Goal: Task Accomplishment & Management: Manage account settings

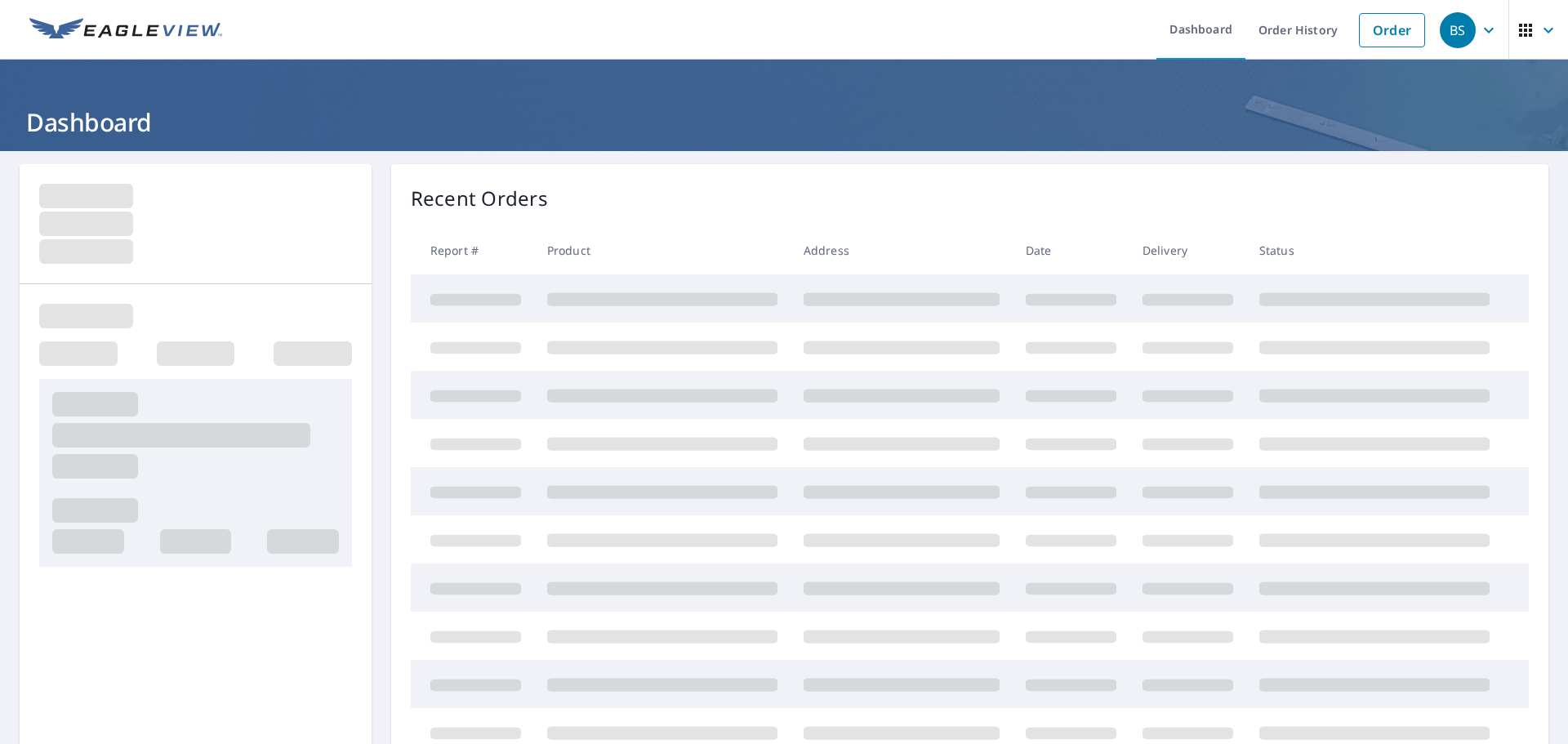
click at [1479, 32] on icon "button" at bounding box center [1488, 30] width 20 height 20
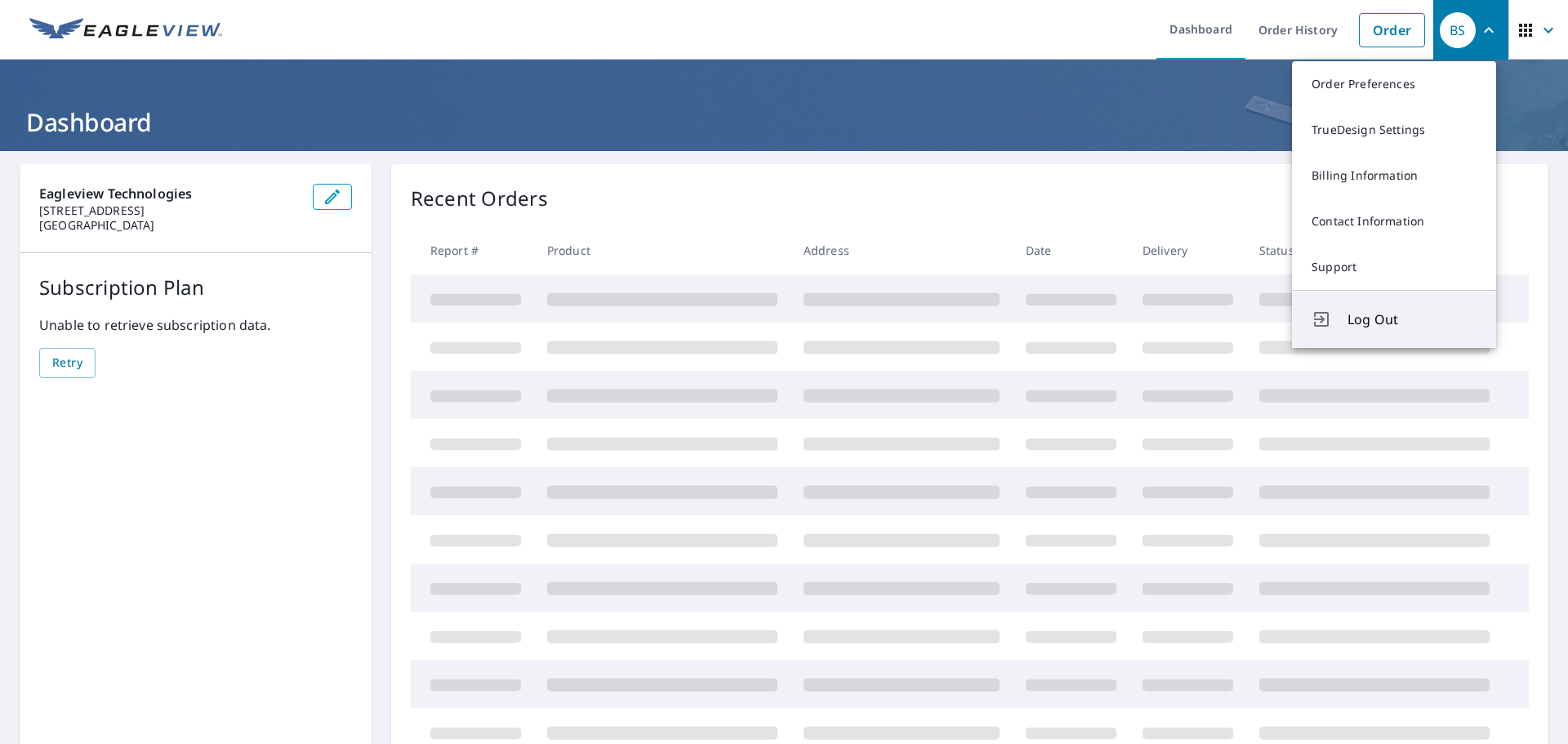
click at [1427, 319] on span "Log Out" at bounding box center [1411, 318] width 129 height 20
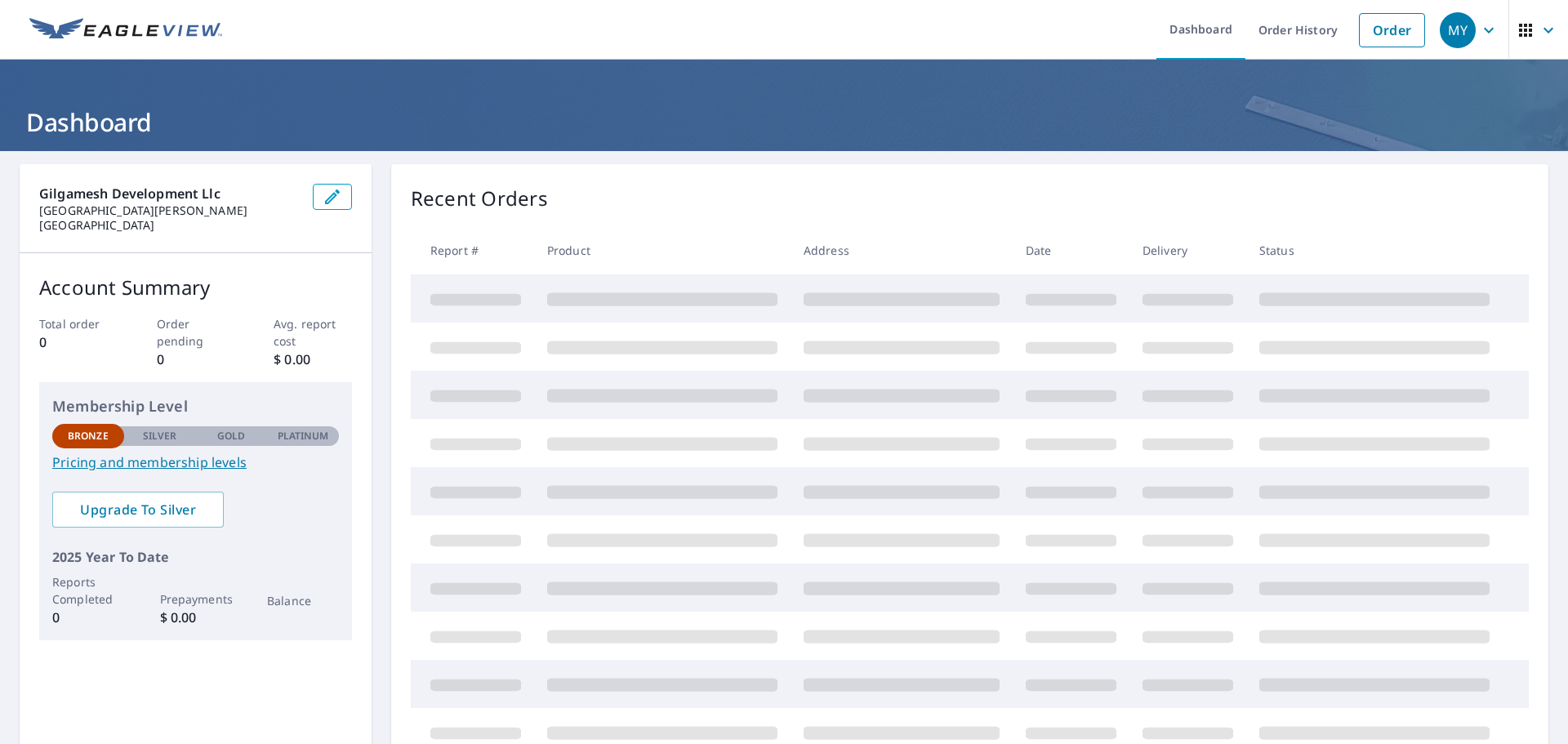
click at [1479, 29] on icon "button" at bounding box center [1488, 30] width 20 height 20
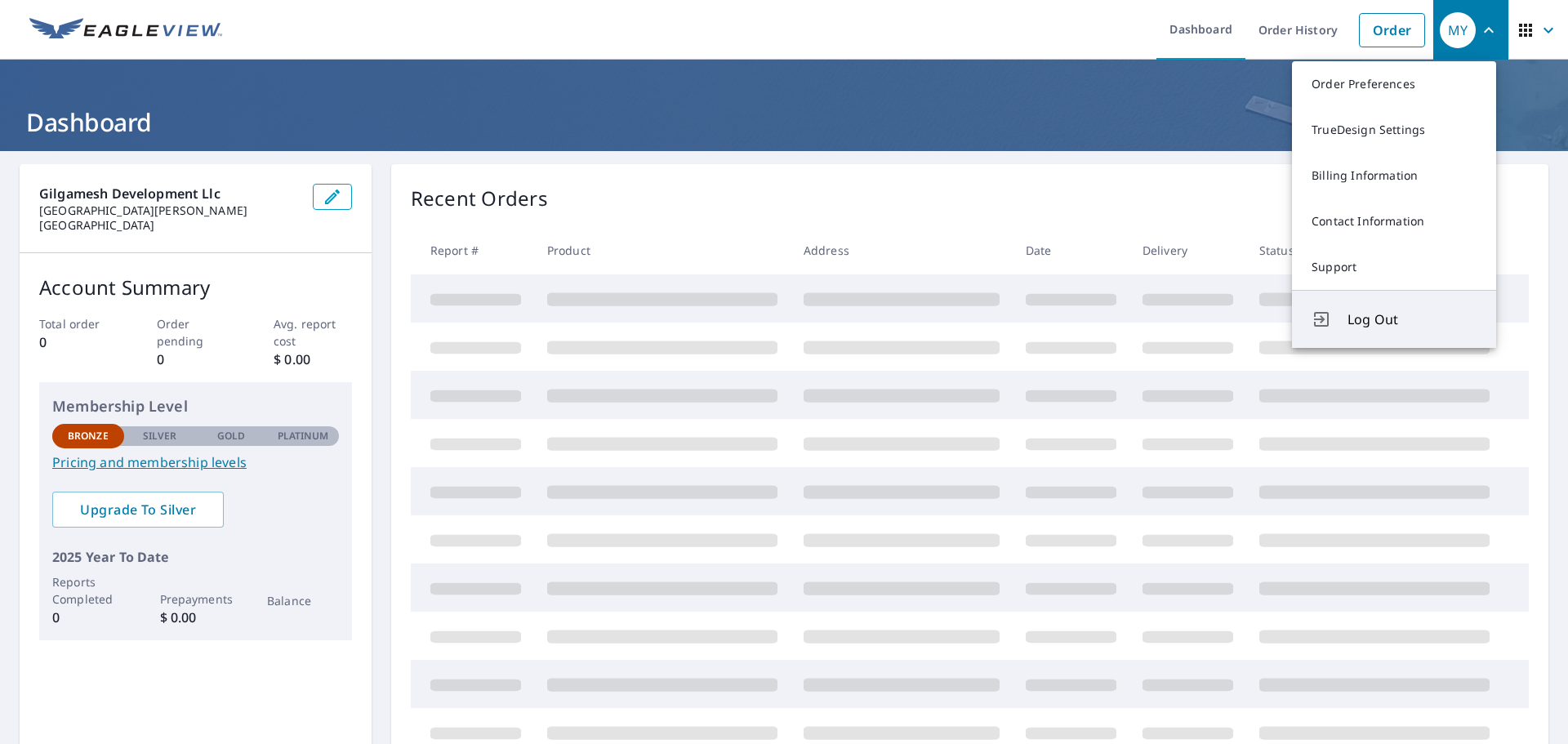
click at [1367, 322] on span "Log Out" at bounding box center [1411, 318] width 129 height 20
